Goal: Task Accomplishment & Management: Manage account settings

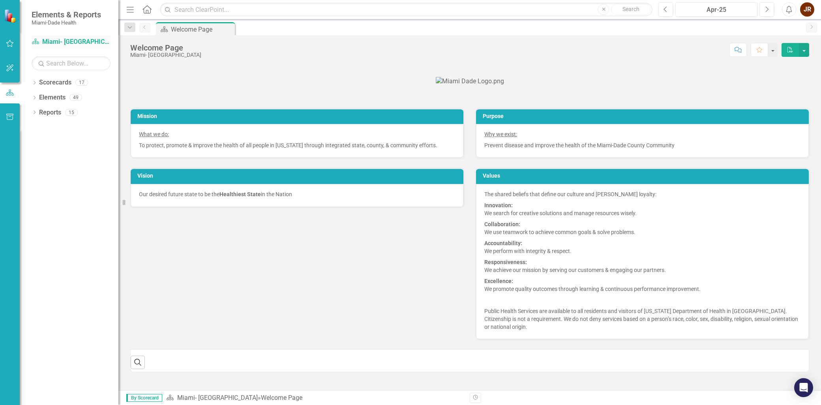
click at [47, 41] on link "Scorecard Miami- [GEOGRAPHIC_DATA]" at bounding box center [71, 41] width 79 height 9
click at [45, 41] on link "Scorecard Miami- [GEOGRAPHIC_DATA]" at bounding box center [71, 41] width 79 height 9
click at [36, 114] on icon "Dropdown" at bounding box center [35, 113] width 6 height 4
click at [39, 124] on div "Dropdown" at bounding box center [36, 126] width 7 height 6
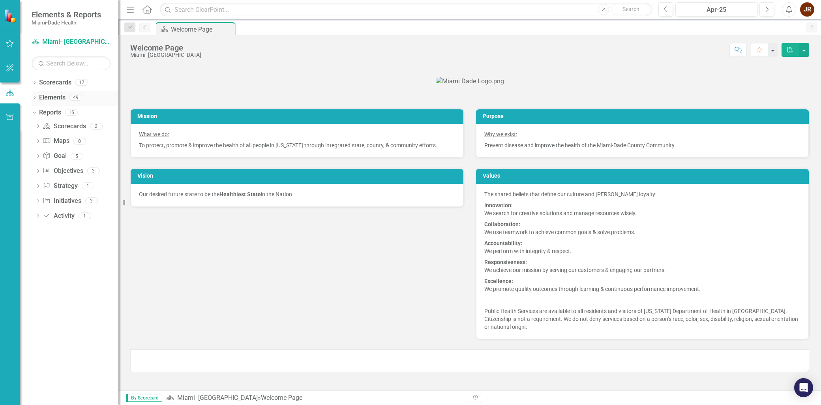
click at [34, 97] on icon "Dropdown" at bounding box center [35, 98] width 6 height 4
click at [34, 97] on icon "Dropdown" at bounding box center [33, 97] width 4 height 6
click at [36, 81] on icon "Dropdown" at bounding box center [35, 83] width 6 height 4
click at [77, 98] on link "Miami- [GEOGRAPHIC_DATA]" at bounding box center [80, 97] width 75 height 9
click at [40, 97] on icon "Dropdown" at bounding box center [39, 97] width 6 height 5
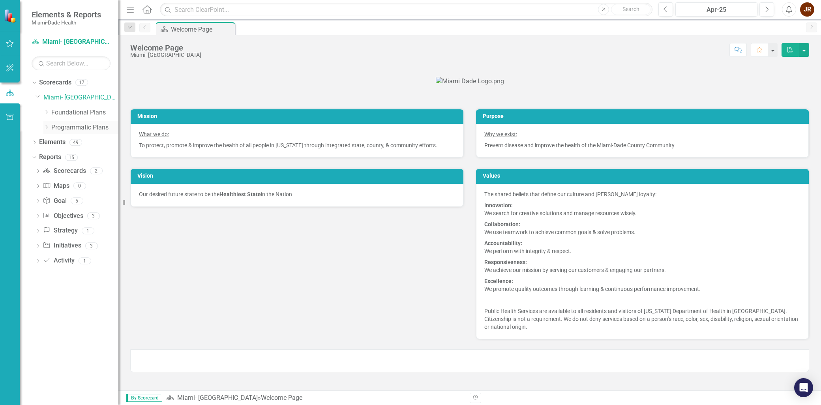
click at [46, 127] on icon "Dropdown" at bounding box center [46, 127] width 6 height 5
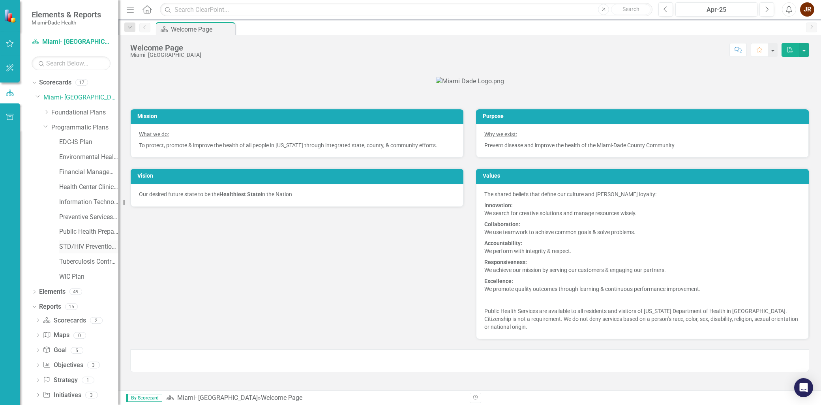
click at [68, 243] on link "STD/HIV Prevention and Control Plan" at bounding box center [88, 246] width 59 height 9
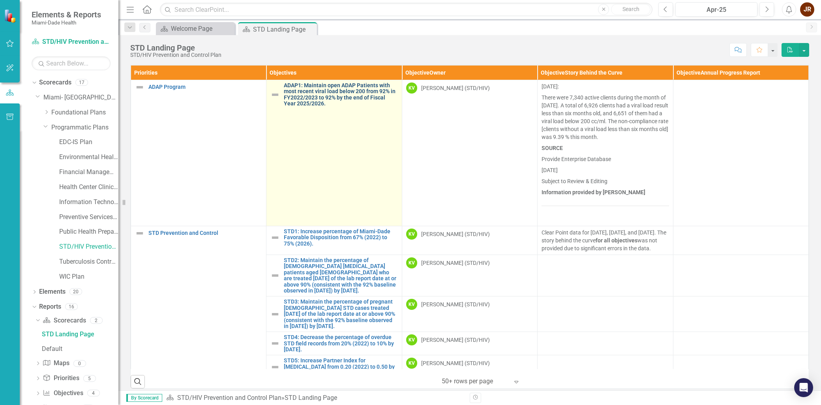
click at [303, 98] on link "ADAP1: Maintain open ADAP Patients with most recent viral load below 200 from 9…" at bounding box center [341, 94] width 114 height 24
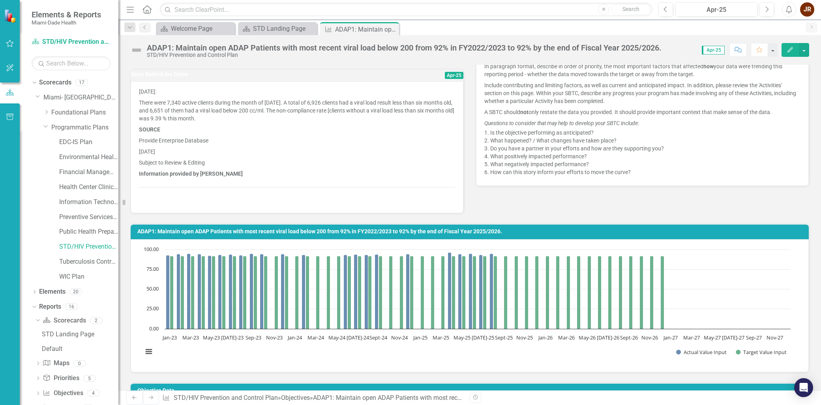
scroll to position [219, 0]
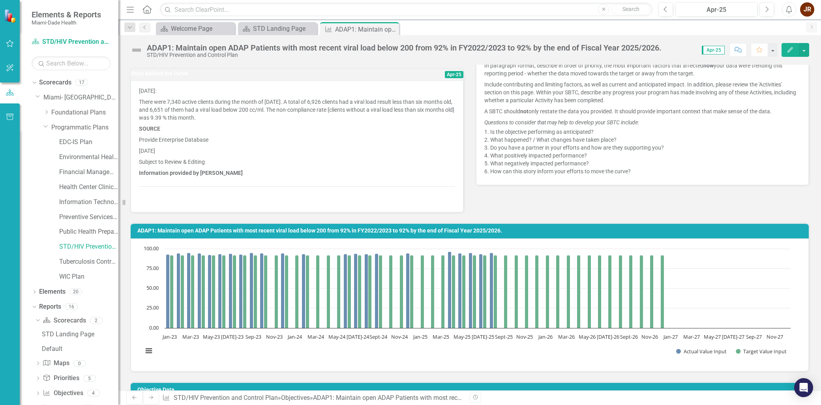
click at [208, 96] on p "[DATE]:" at bounding box center [297, 91] width 316 height 9
click at [216, 120] on p "There were 7,340 active clients during the month of [DATE]. A total of 6,926 cl…" at bounding box center [297, 109] width 316 height 27
click at [445, 77] on span "Apr-25" at bounding box center [454, 74] width 19 height 7
click at [790, 49] on icon "Edit" at bounding box center [789, 50] width 7 height 6
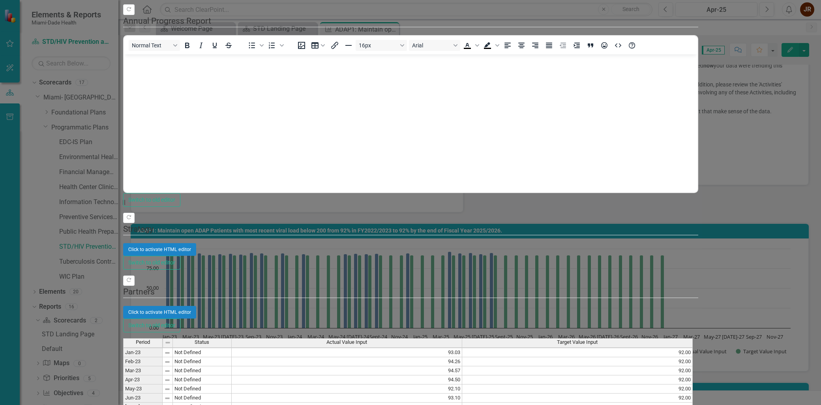
scroll to position [44, 0]
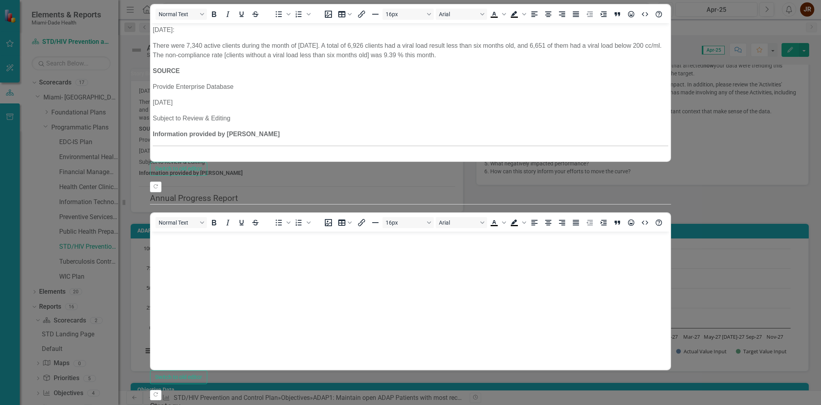
drag, startPoint x: 280, startPoint y: 133, endPoint x: 281, endPoint y: 137, distance: 4.4
click at [279, 133] on p "Information provided by [PERSON_NAME]" at bounding box center [410, 133] width 515 height 9
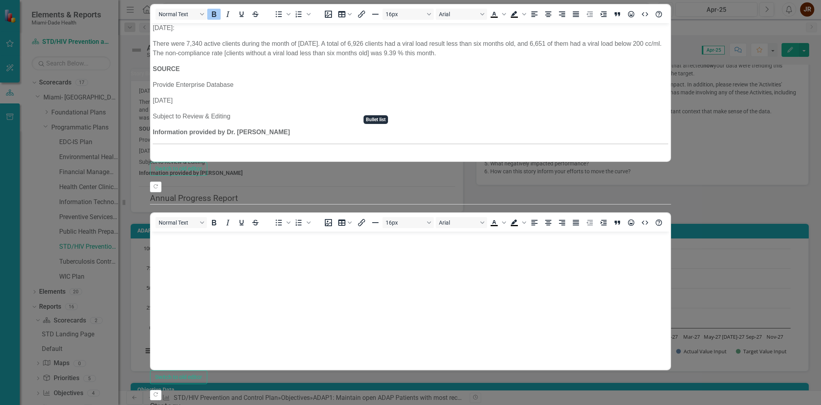
scroll to position [131, 0]
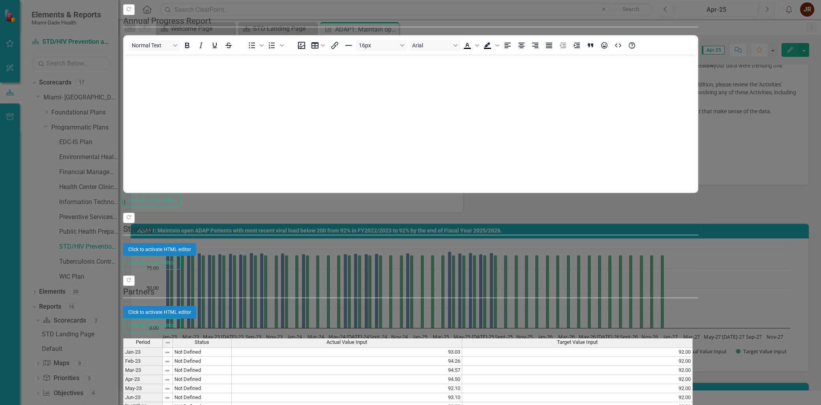
scroll to position [0, 0]
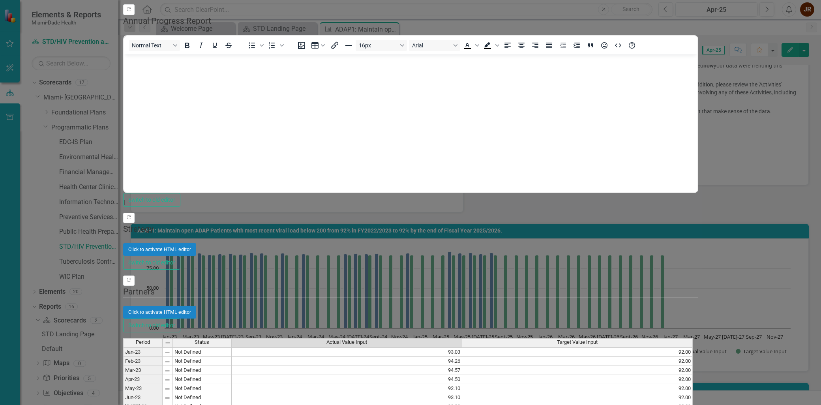
type textarea "94.00"
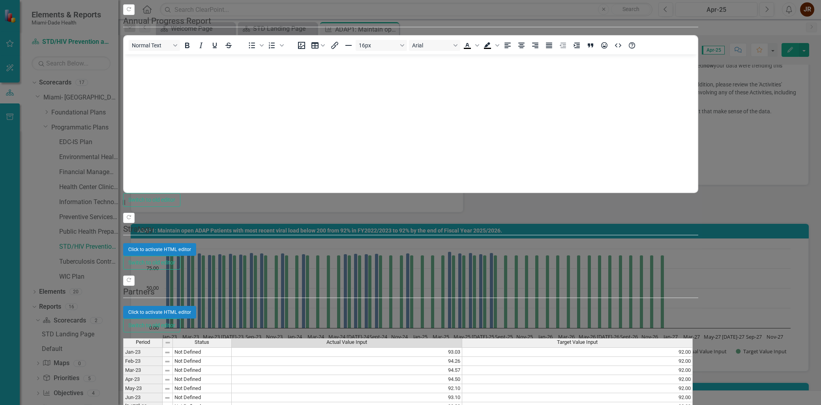
type textarea "96.03"
